Goal: Find contact information: Find contact information

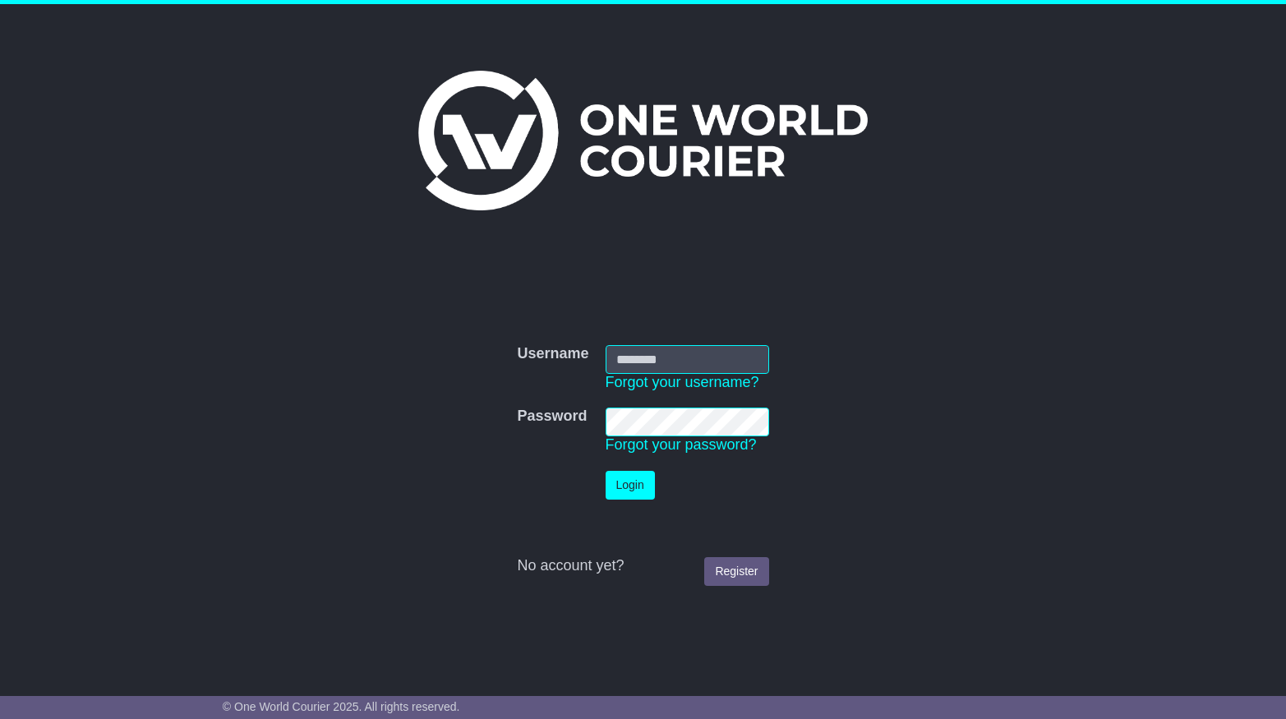
type input "**********"
click at [633, 486] on button "Login" at bounding box center [629, 485] width 49 height 29
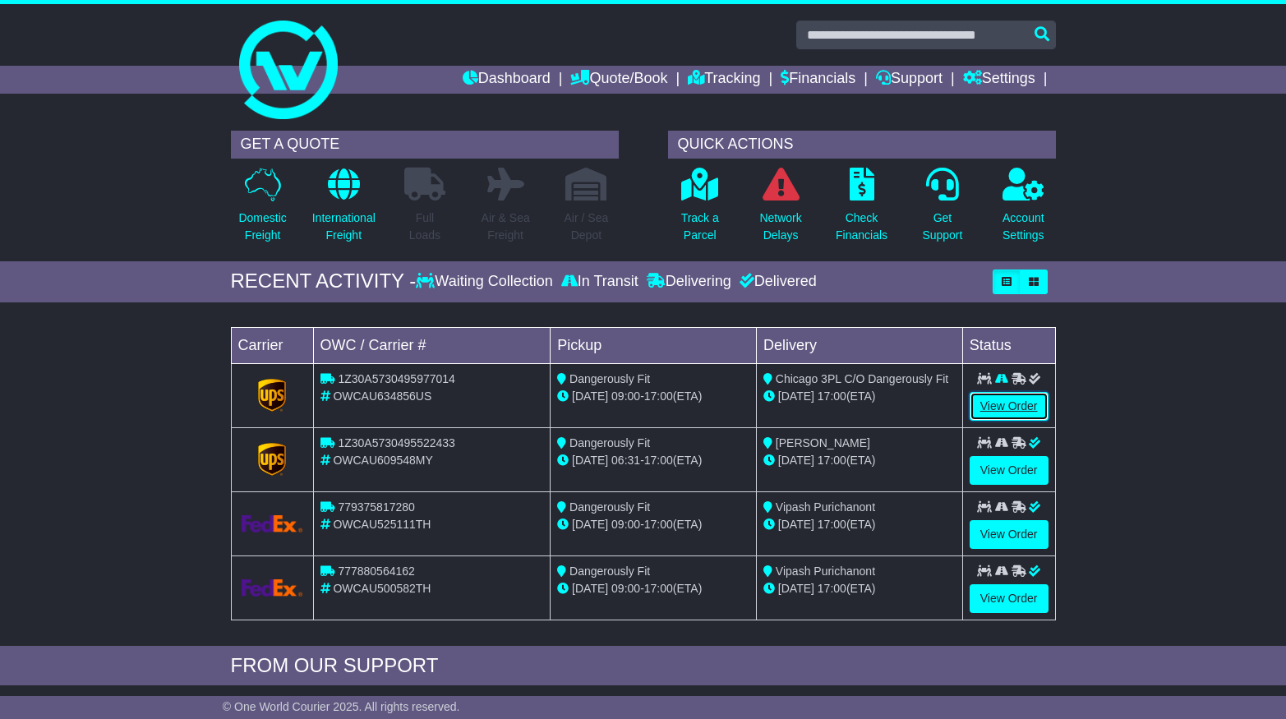
click at [990, 409] on link "View Order" at bounding box center [1008, 406] width 79 height 29
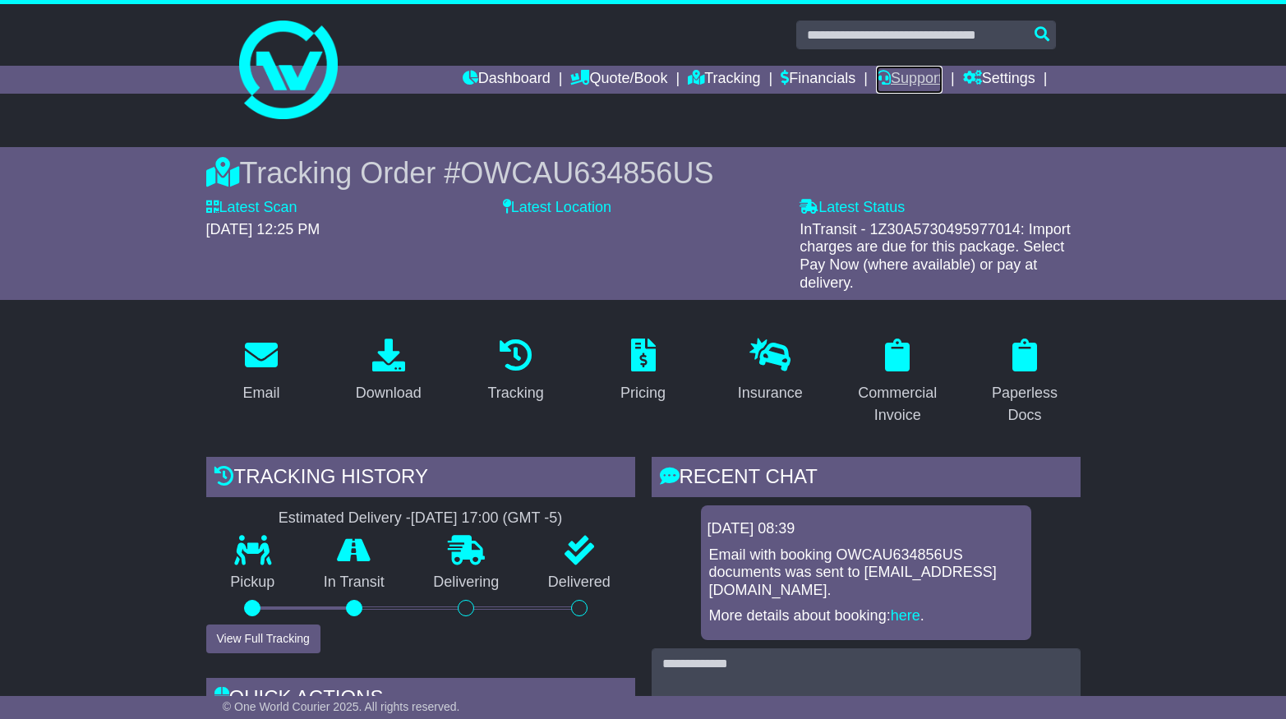
click at [917, 79] on link "Support" at bounding box center [909, 80] width 67 height 28
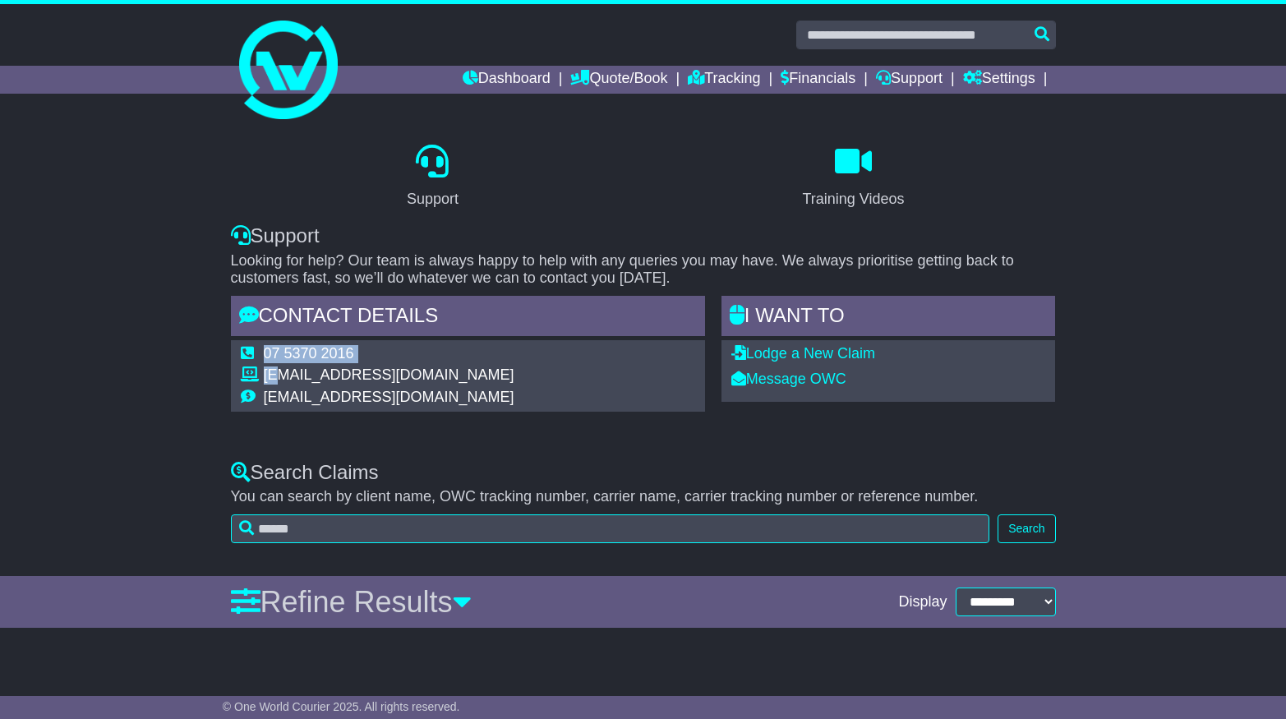
drag, startPoint x: 507, startPoint y: 375, endPoint x: 274, endPoint y: 375, distance: 233.3
click at [274, 375] on div "07 5370 2016 [EMAIL_ADDRESS][DOMAIN_NAME] [EMAIL_ADDRESS][DOMAIN_NAME]" at bounding box center [468, 375] width 474 height 71
click at [274, 375] on td "[EMAIL_ADDRESS][DOMAIN_NAME]" at bounding box center [389, 377] width 251 height 22
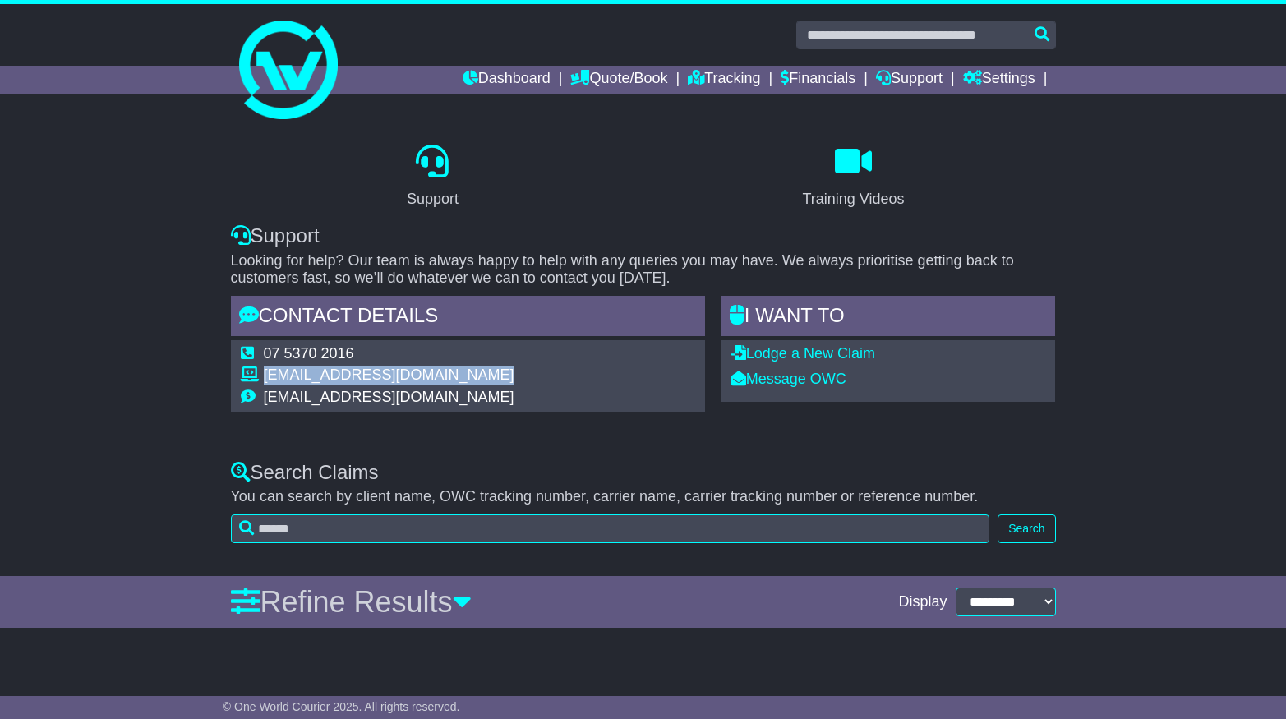
copy tbody "[EMAIL_ADDRESS][DOMAIN_NAME]"
